Goal: Submit feedback/report problem

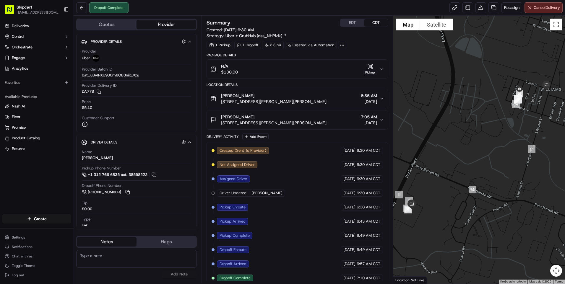
click at [310, 70] on div "N/A $180.00 Pickup" at bounding box center [294, 69] width 169 height 12
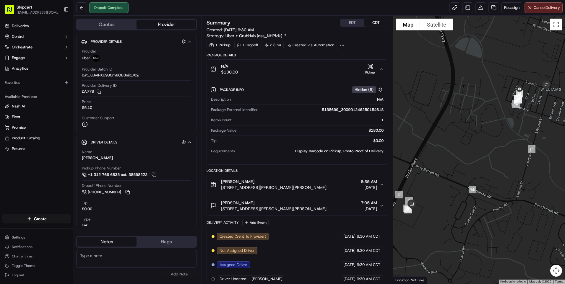
click at [381, 133] on div "$180.00" at bounding box center [311, 130] width 145 height 5
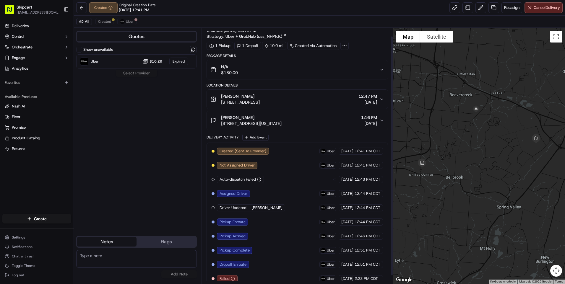
scroll to position [18, 0]
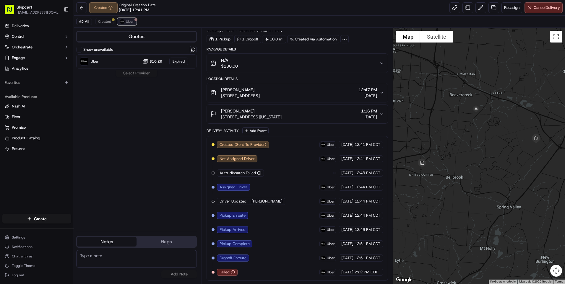
click at [132, 20] on span "Uber" at bounding box center [130, 21] width 8 height 5
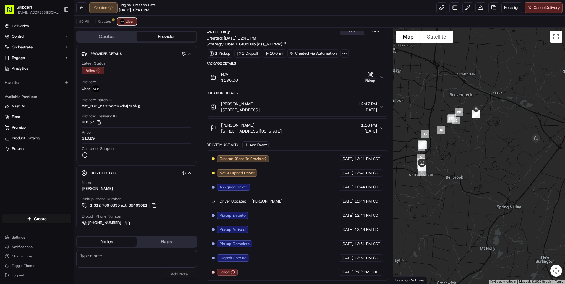
scroll to position [4, 0]
click at [479, 11] on button at bounding box center [481, 7] width 11 height 11
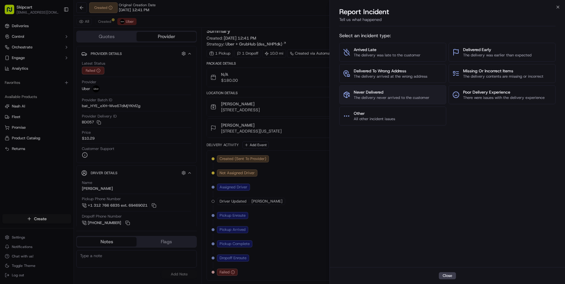
click at [400, 94] on span "Never Delivered" at bounding box center [392, 92] width 76 height 6
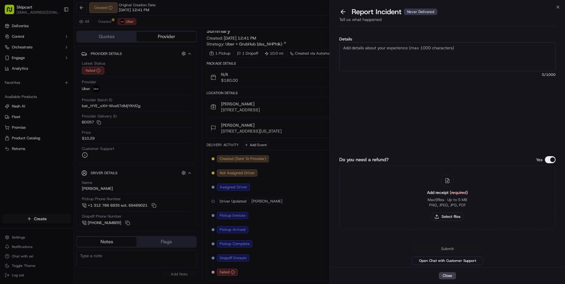
click at [373, 48] on textarea "Details" at bounding box center [447, 56] width 216 height 29
type textarea "Customer reported non-delivery, store reported no return, driver cancelled off …"
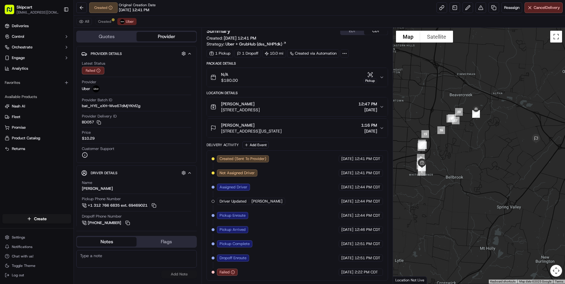
click at [255, 76] on div "N/A $180.00 Pickup" at bounding box center [294, 78] width 169 height 12
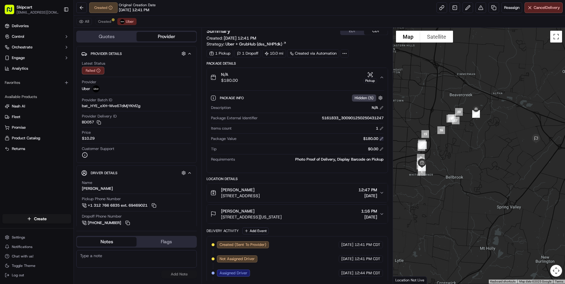
click at [381, 139] on button at bounding box center [382, 139] width 4 height 4
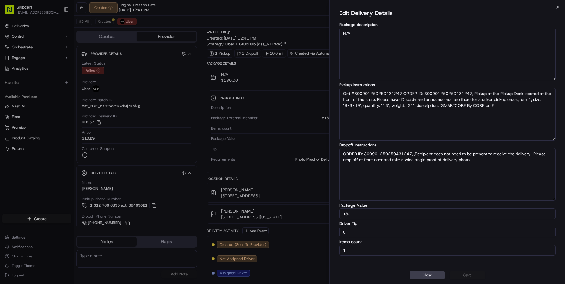
click at [363, 216] on input "180" at bounding box center [447, 214] width 216 height 11
